Goal: Book appointment/travel/reservation

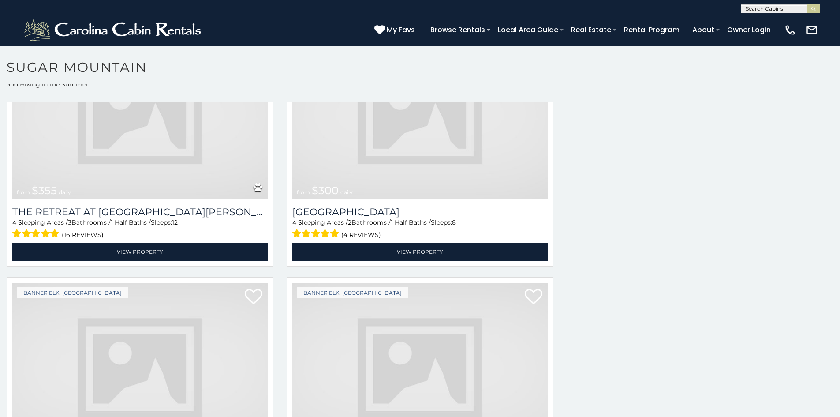
scroll to position [2039, 0]
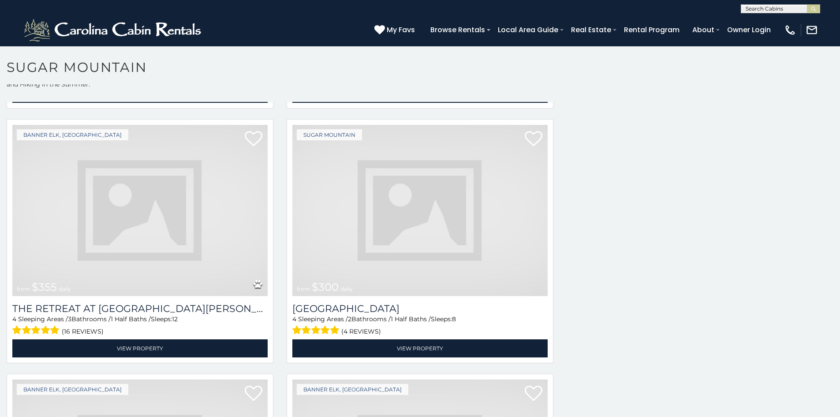
click at [185, 202] on img at bounding box center [139, 210] width 255 height 171
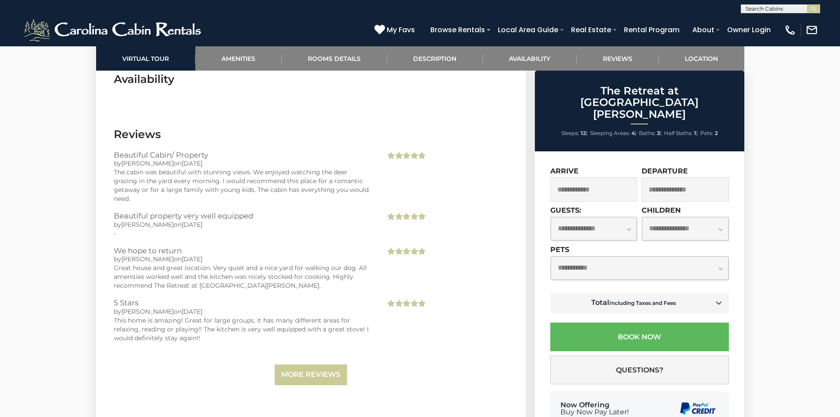
scroll to position [2670, 0]
